Goal: Task Accomplishment & Management: Manage account settings

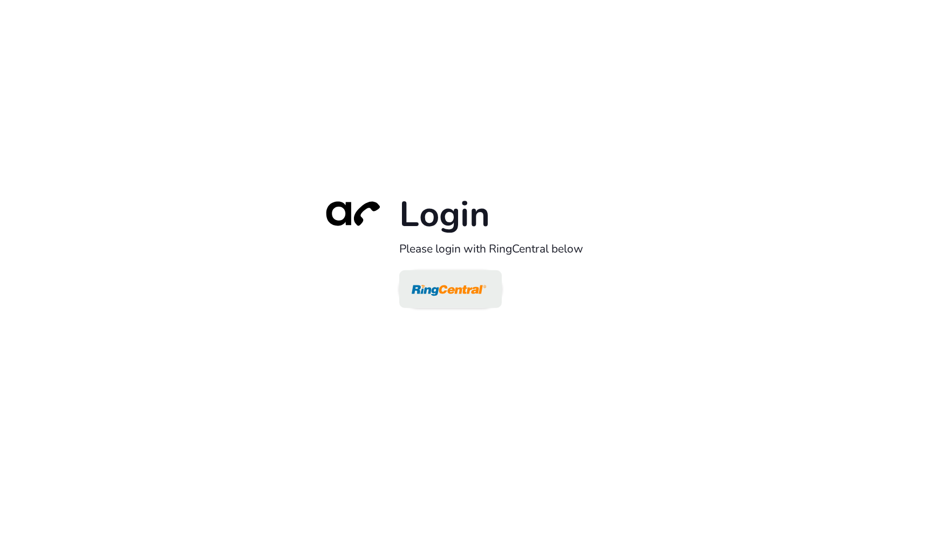
click at [464, 288] on img at bounding box center [449, 289] width 74 height 35
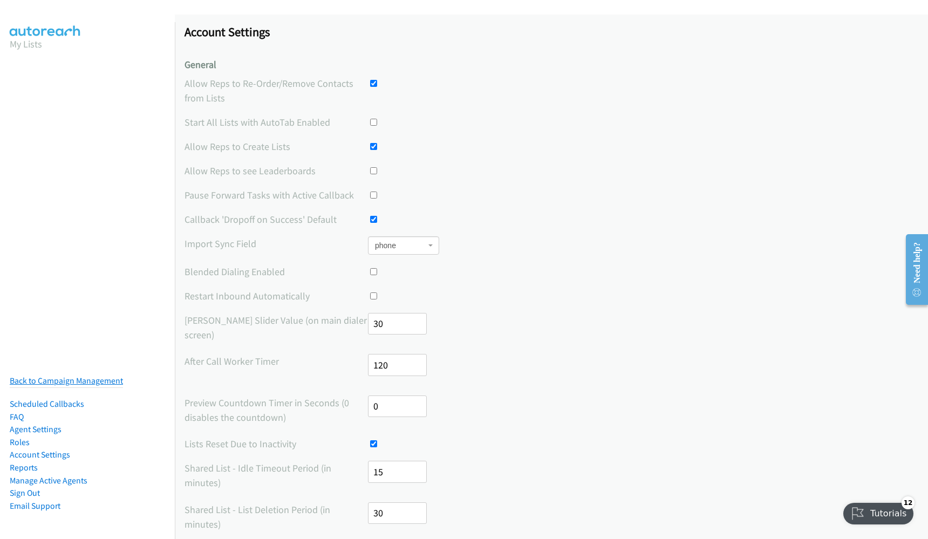
click at [91, 382] on link "Back to Campaign Management" at bounding box center [66, 380] width 113 height 10
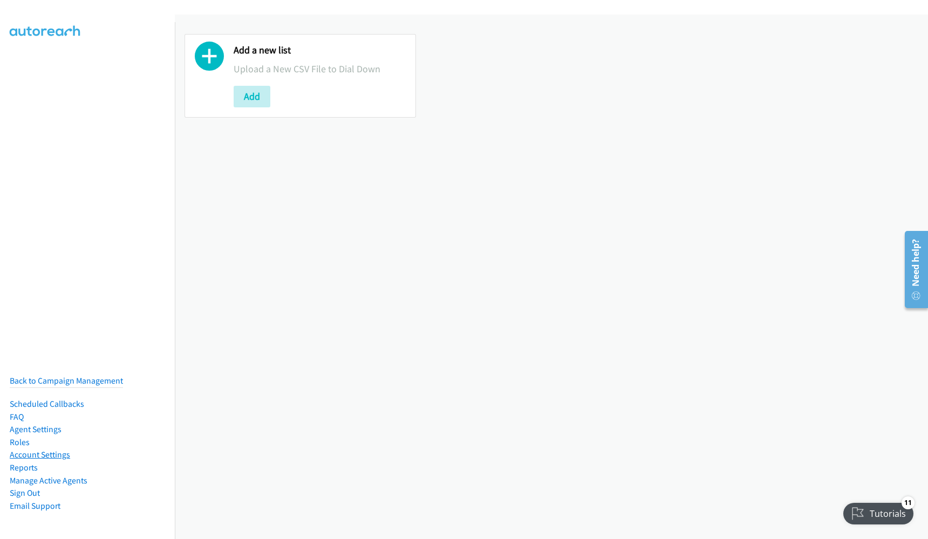
click at [48, 457] on link "Account Settings" at bounding box center [40, 454] width 60 height 10
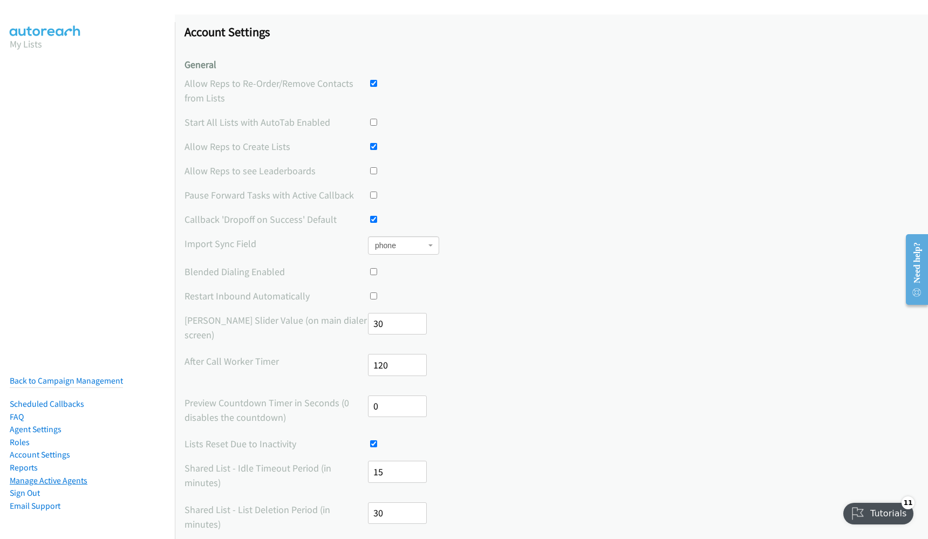
click at [46, 478] on link "Manage Active Agents" at bounding box center [49, 480] width 78 height 10
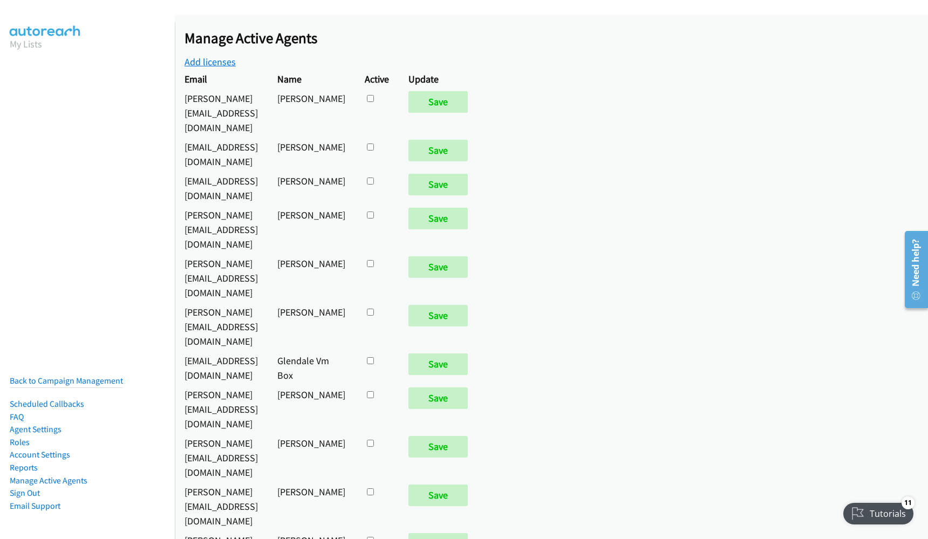
click at [212, 62] on link "Add licenses" at bounding box center [209, 62] width 51 height 12
click at [63, 381] on link "Back to Campaign Management" at bounding box center [66, 380] width 113 height 10
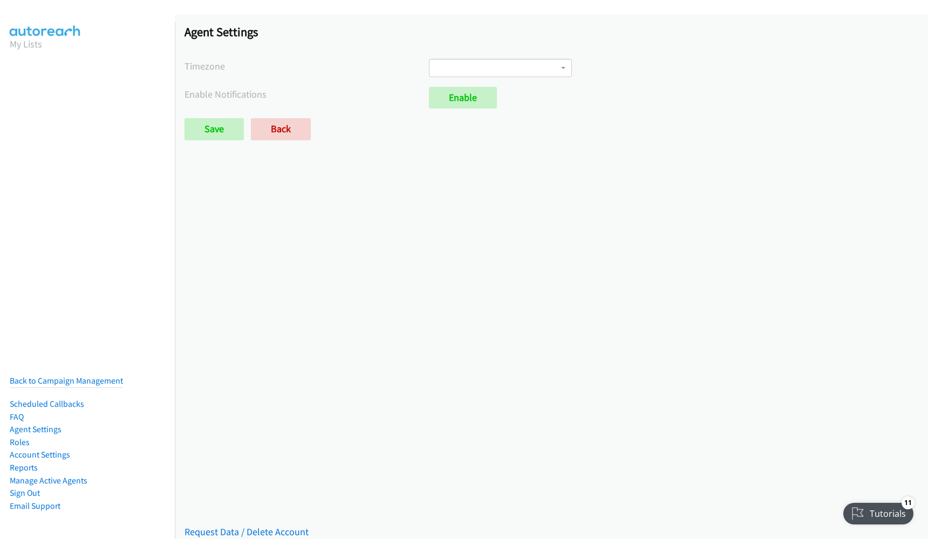
click at [442, 69] on span at bounding box center [500, 68] width 143 height 18
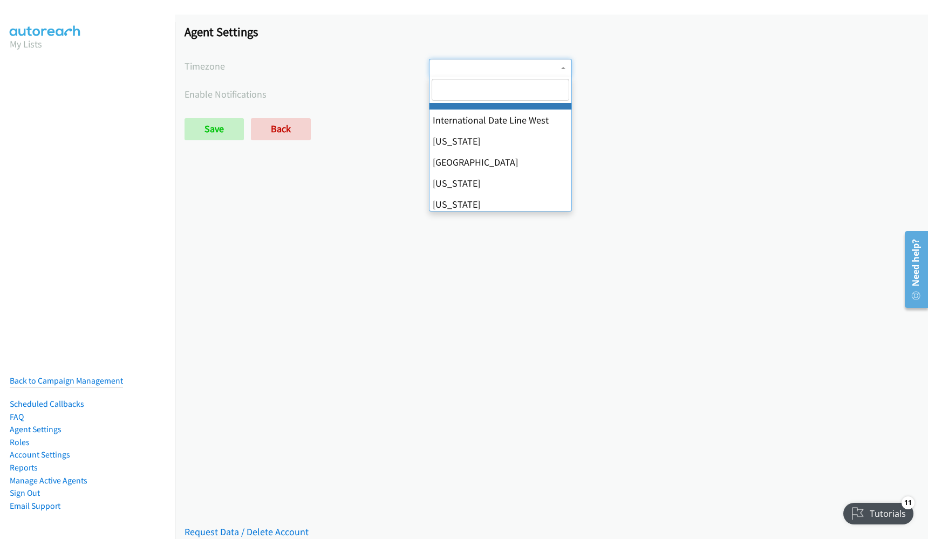
click at [360, 79] on div "Agent Settings Timezone International Date Line West American Samoa Midway Isla…" at bounding box center [551, 87] width 753 height 145
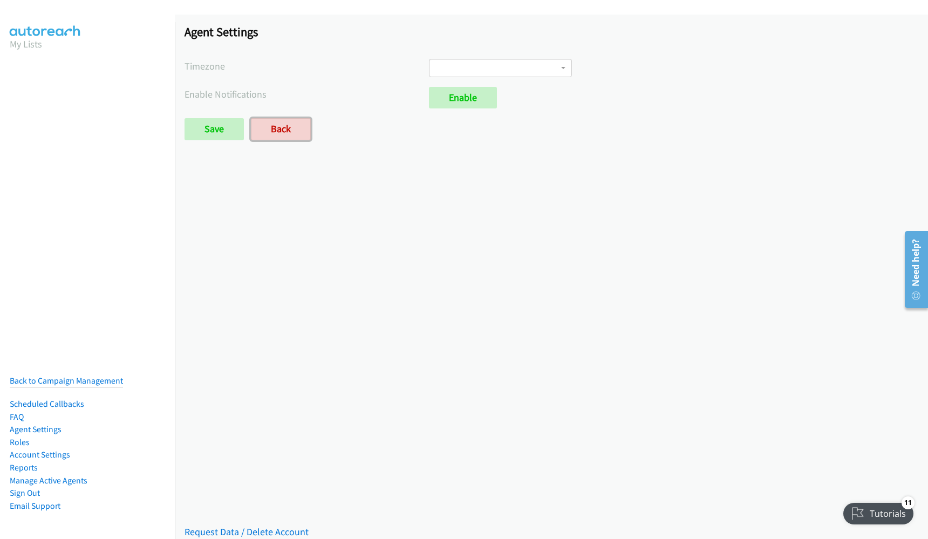
drag, startPoint x: 283, startPoint y: 132, endPoint x: 482, endPoint y: 60, distance: 211.8
click at [482, 60] on span at bounding box center [500, 68] width 143 height 18
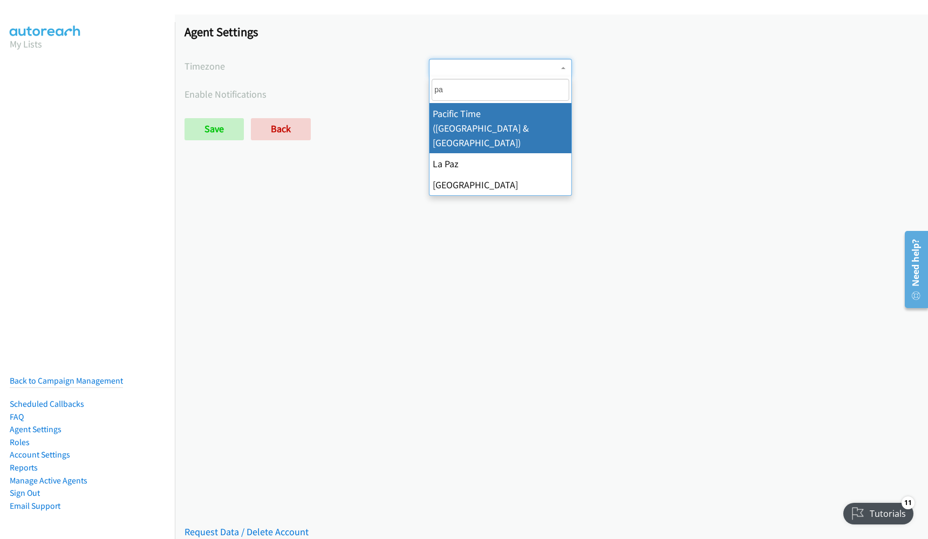
type input "pac"
select select "Pacific Time ([GEOGRAPHIC_DATA] & [GEOGRAPHIC_DATA])"
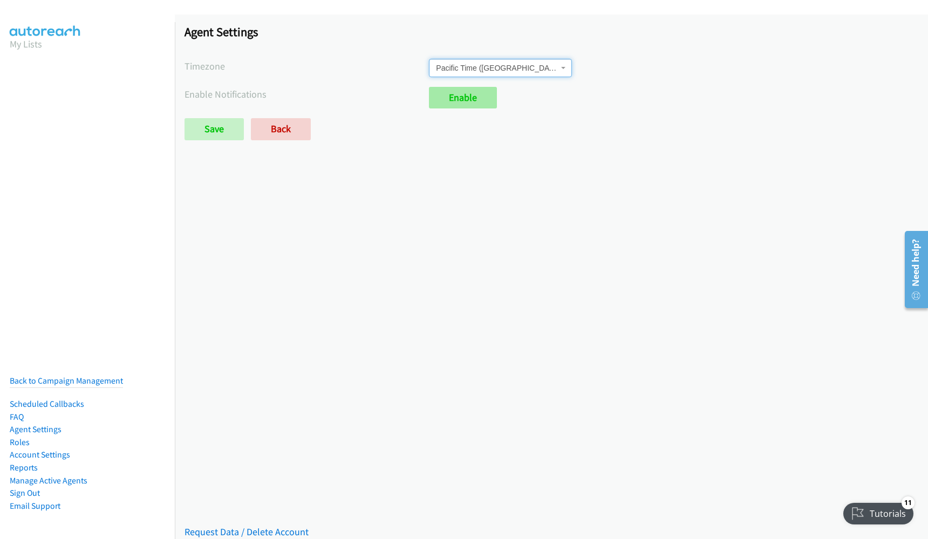
click at [460, 108] on link "Enable" at bounding box center [463, 98] width 68 height 22
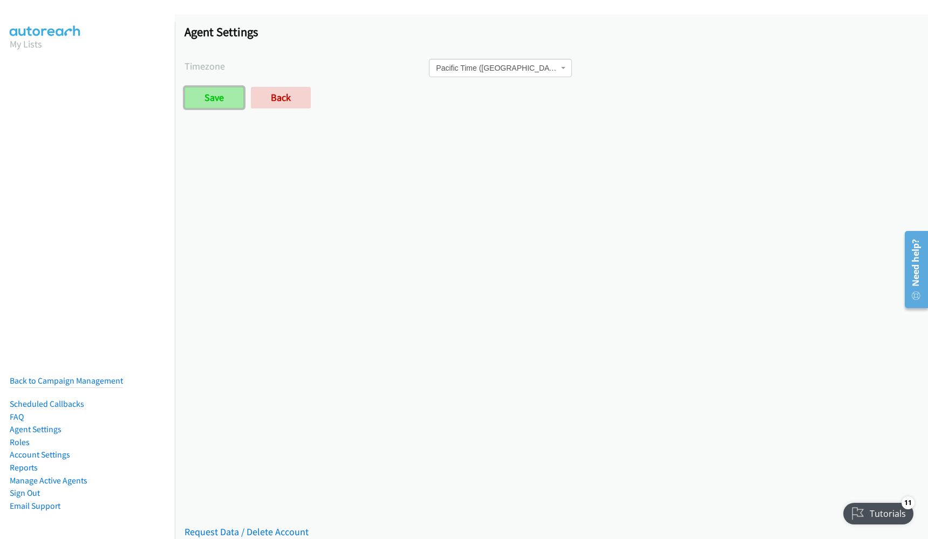
click at [228, 106] on input "Save" at bounding box center [213, 98] width 59 height 22
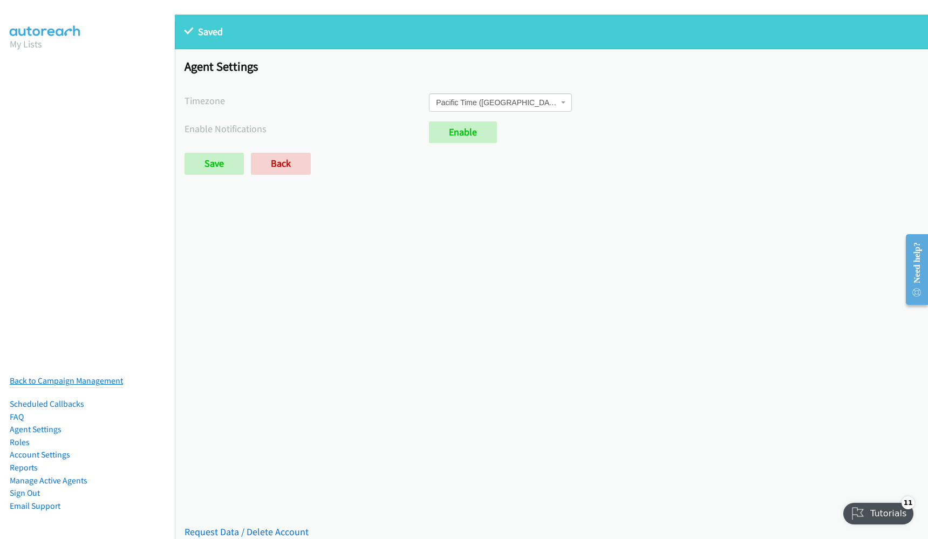
click at [86, 382] on link "Back to Campaign Management" at bounding box center [66, 380] width 113 height 10
